Goal: Task Accomplishment & Management: Manage account settings

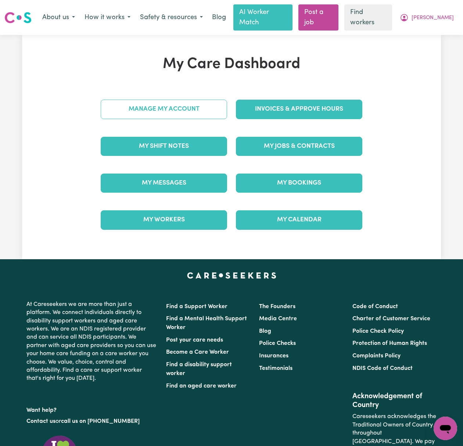
click at [200, 100] on link "Manage My Account" at bounding box center [164, 109] width 126 height 19
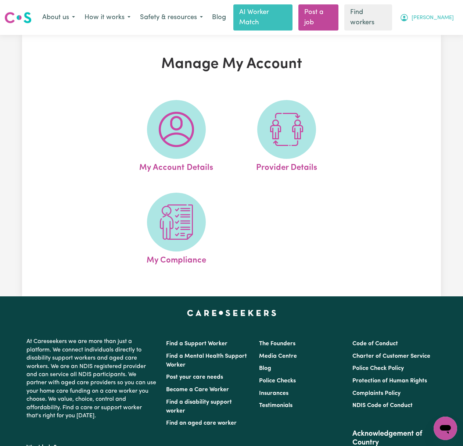
click at [438, 15] on span "[PERSON_NAME]" at bounding box center [433, 18] width 42 height 8
click at [445, 26] on link "My Dashboard" at bounding box center [429, 33] width 58 height 14
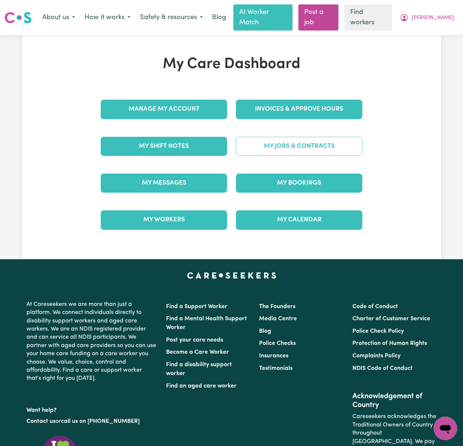
click at [310, 137] on link "My Jobs & Contracts" at bounding box center [299, 146] width 126 height 19
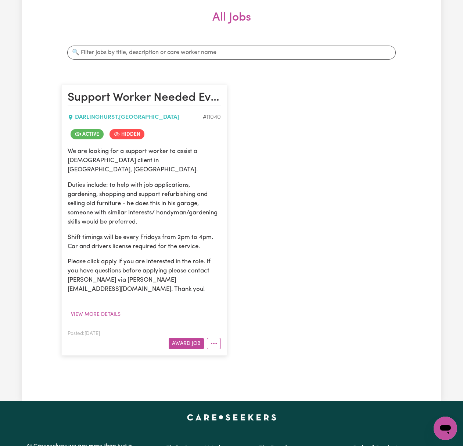
scroll to position [196, 0]
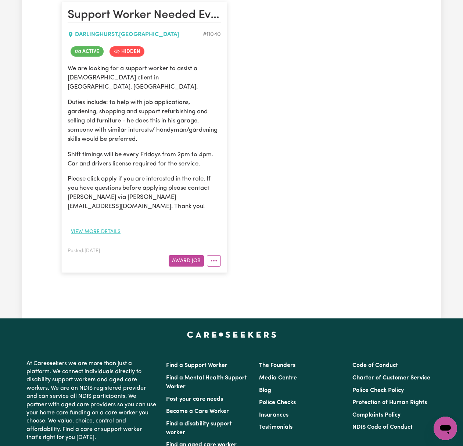
click at [109, 226] on button "View more details" at bounding box center [96, 231] width 56 height 11
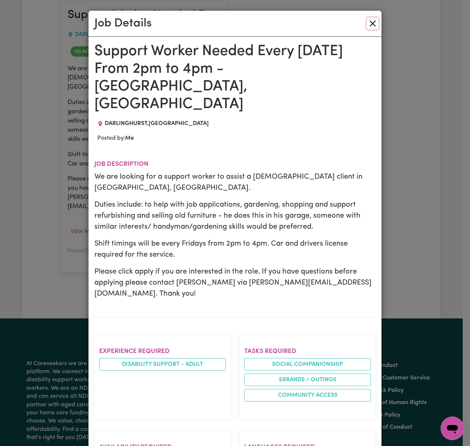
click at [371, 22] on button "Close" at bounding box center [373, 24] width 12 height 12
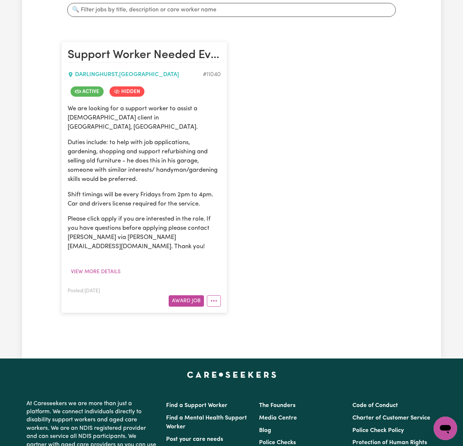
scroll to position [0, 0]
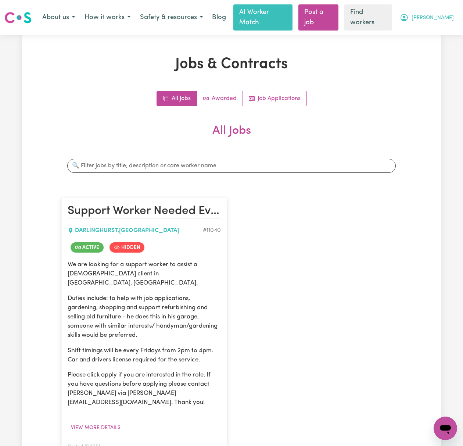
click at [446, 10] on button "[PERSON_NAME]" at bounding box center [427, 17] width 64 height 15
click at [441, 40] on link "Logout" at bounding box center [429, 47] width 58 height 14
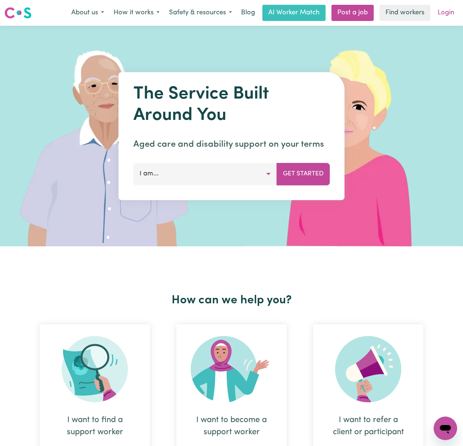
click at [446, 14] on link "Login" at bounding box center [445, 13] width 25 height 16
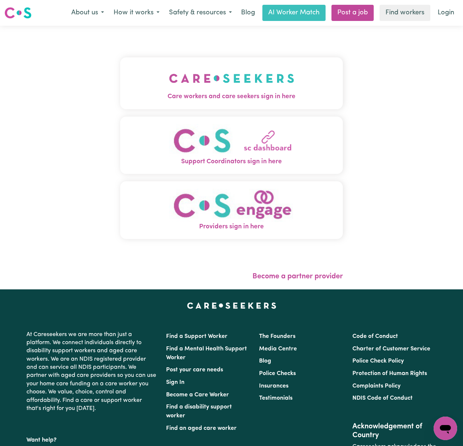
click at [113, 99] on div "Care workers and care seekers sign in here Support Coordinators sign in here Pr…" at bounding box center [231, 158] width 463 height 264
click at [173, 90] on img "Care workers and care seekers sign in here" at bounding box center [231, 78] width 125 height 27
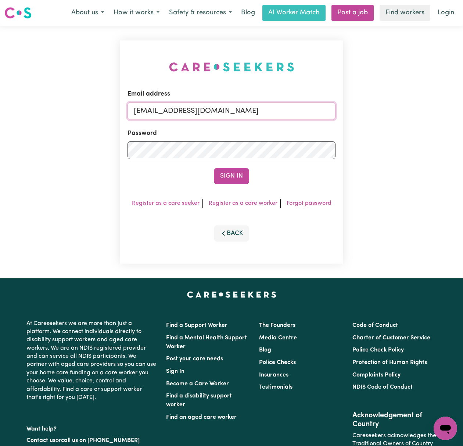
drag, startPoint x: 186, startPoint y: 111, endPoint x: 190, endPoint y: 115, distance: 5.7
click at [186, 111] on input "[EMAIL_ADDRESS][DOMAIN_NAME]" at bounding box center [232, 111] width 208 height 18
drag, startPoint x: 176, startPoint y: 110, endPoint x: 405, endPoint y: 98, distance: 228.6
click at [405, 98] on div "Email address [EMAIL_ADDRESS][DOMAIN_NAME] Password Sign In Register as a care …" at bounding box center [231, 152] width 463 height 252
type input "[EMAIL_ADDRESS][DOMAIN_NAME]"
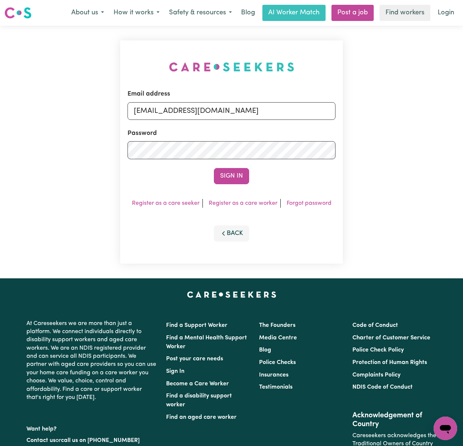
click at [214, 168] on button "Sign In" at bounding box center [231, 176] width 35 height 16
